Goal: Task Accomplishment & Management: Manage account settings

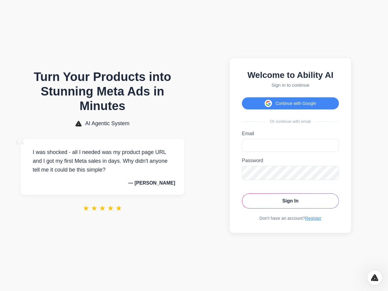
click at [290, 101] on button "Continue with Google" at bounding box center [290, 103] width 97 height 12
click at [374, 277] on icon "Open Intercom Messenger" at bounding box center [375, 278] width 10 height 10
